Goal: Submit feedback/report problem

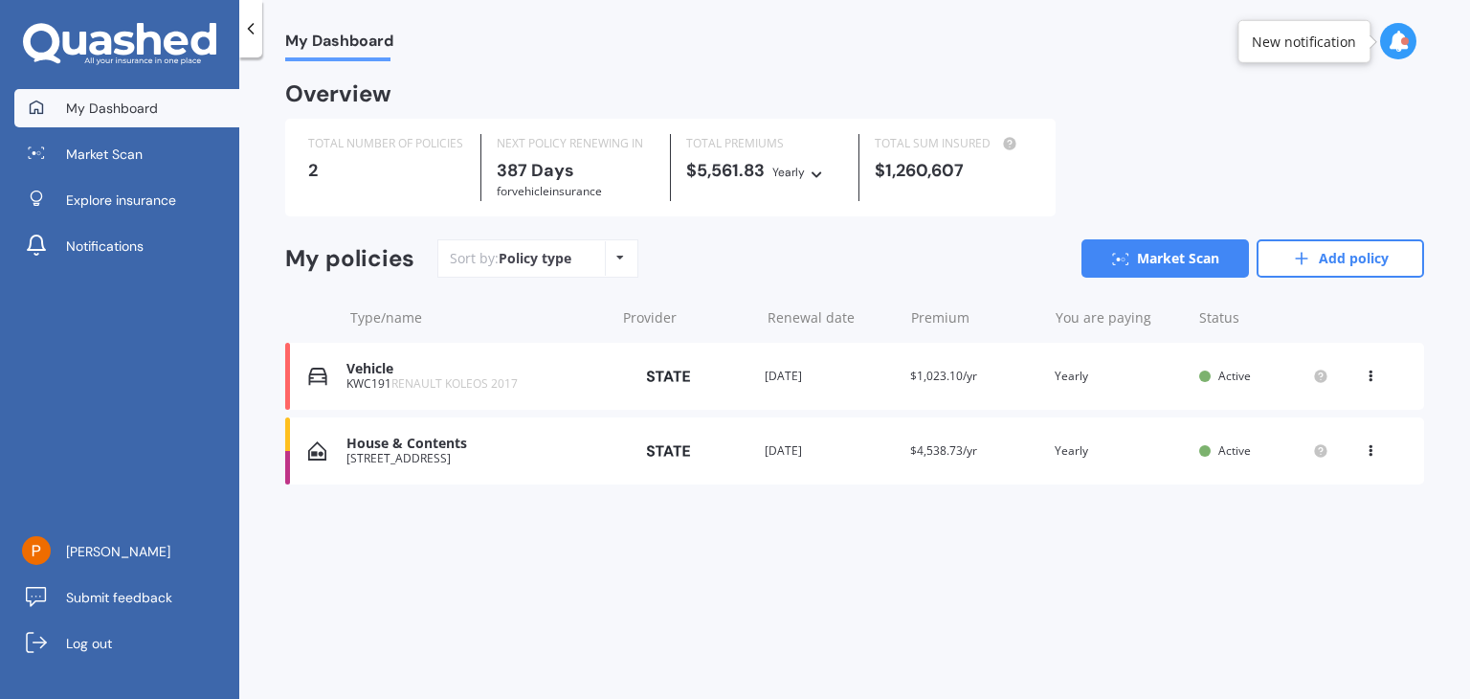
click at [1395, 43] on icon at bounding box center [1398, 41] width 21 height 21
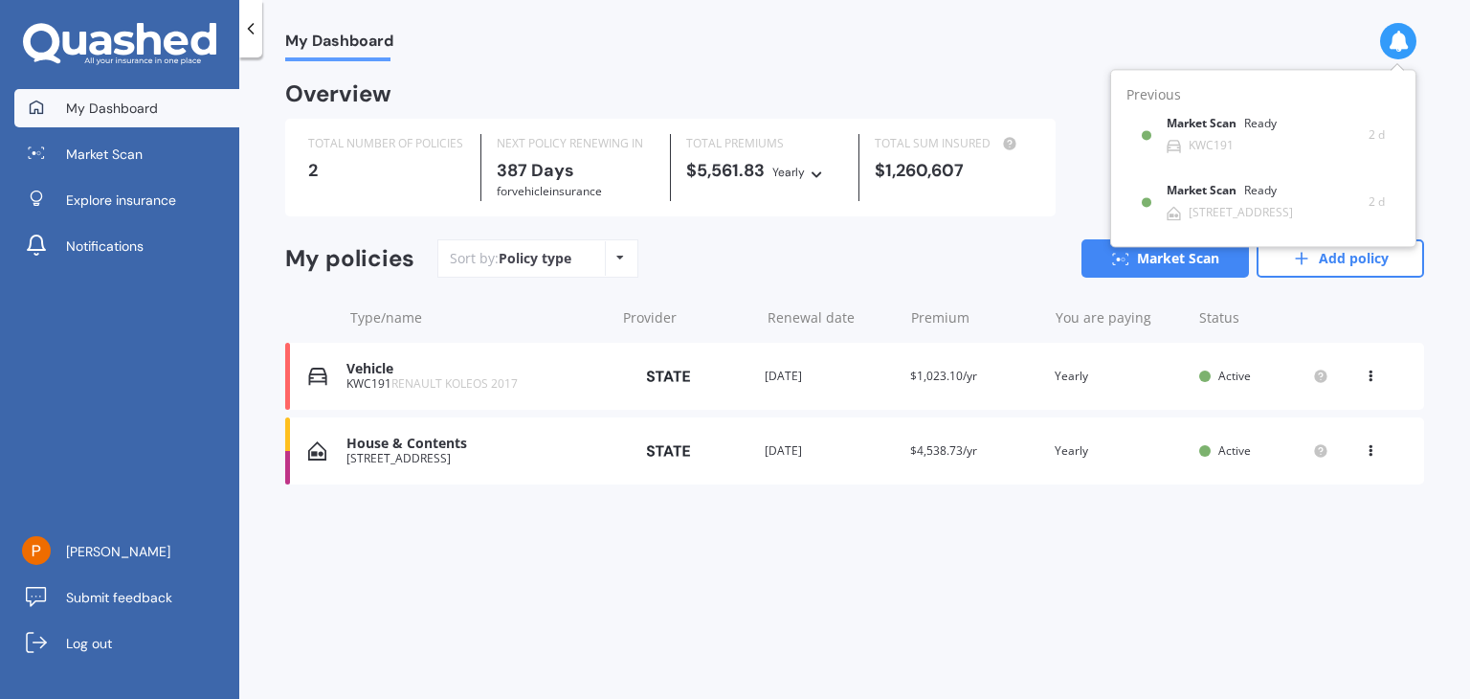
click at [1068, 67] on div "My Dashboard Overview TOTAL NUMBER OF POLICIES 2 NEXT POLICY RENEWING [DATE] fo…" at bounding box center [854, 381] width 1231 height 641
click at [1437, 685] on div "My Dashboard Overview TOTAL NUMBER OF POLICIES 2 NEXT POLICY RENEWING [DATE] fo…" at bounding box center [854, 381] width 1231 height 641
click at [1399, 45] on icon at bounding box center [1398, 41] width 21 height 21
click at [207, 400] on div "My Dashboard Market Scan Explore insurance Notifications [PERSON_NAME] Submit f…" at bounding box center [119, 394] width 239 height 610
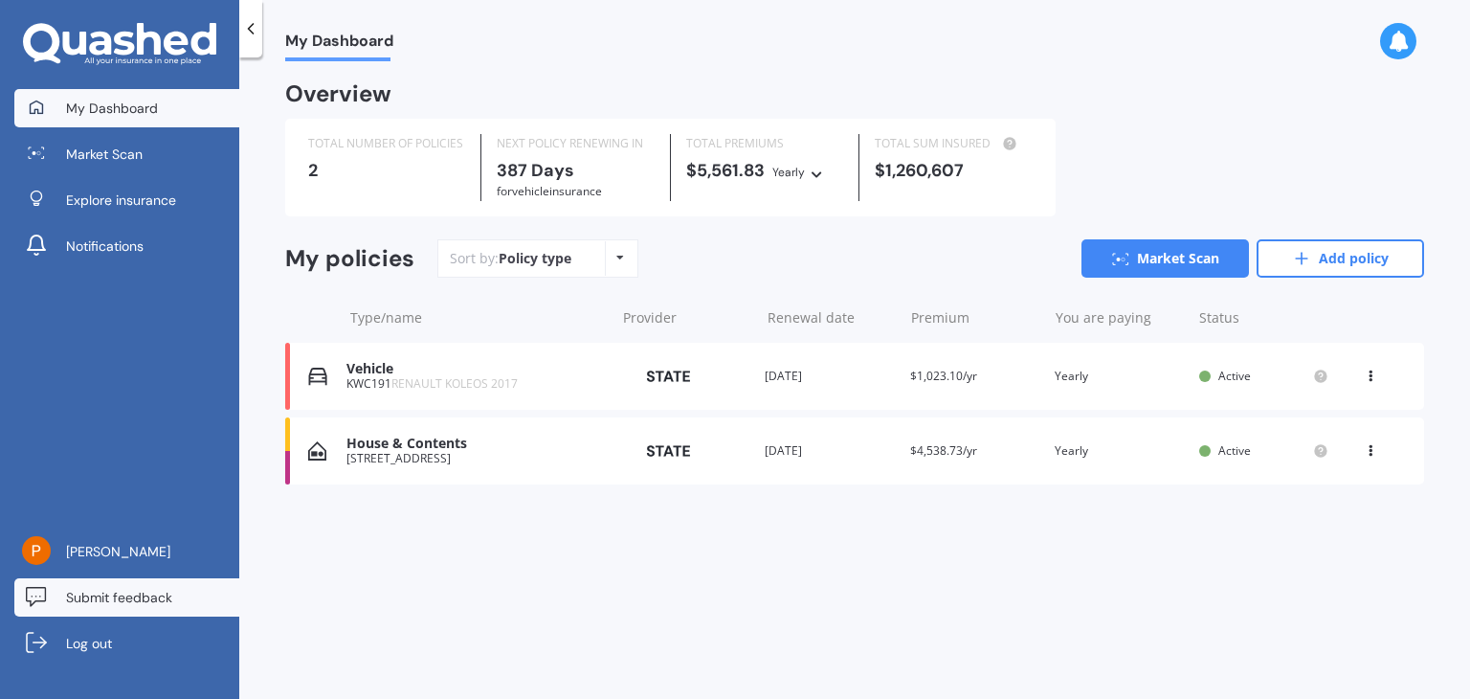
click at [166, 596] on span "Submit feedback" at bounding box center [119, 597] width 106 height 19
